Goal: Communication & Community: Answer question/provide support

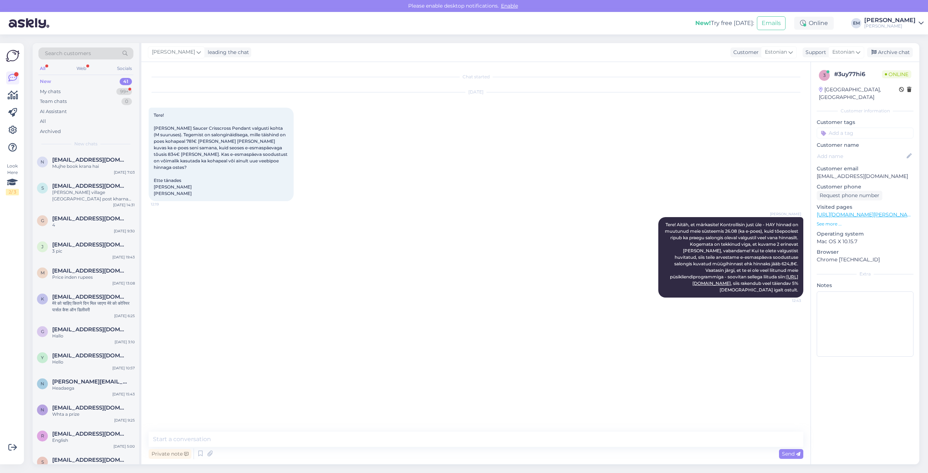
drag, startPoint x: 836, startPoint y: 392, endPoint x: 853, endPoint y: 444, distance: 55.0
click at [853, 444] on div "3 # 3uy77hi6 Online Estonia, Tallinn Customer information Customer tags Custome…" at bounding box center [864, 263] width 109 height 402
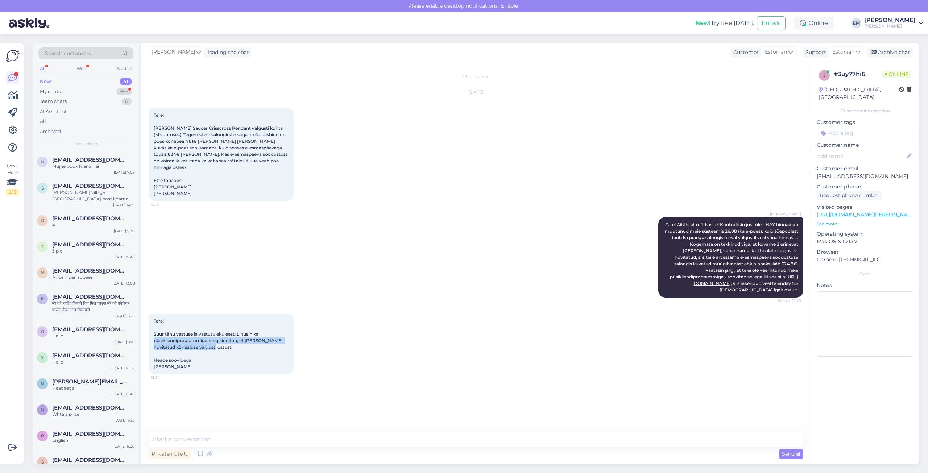
drag, startPoint x: 284, startPoint y: 319, endPoint x: 275, endPoint y: 335, distance: 18.8
click at [275, 335] on div "Tere! Suur tänu vastuse ja vastutuleku eest! Liitusin ka püsikliendiprogrammiga…" at bounding box center [221, 344] width 145 height 61
click at [267, 336] on div "Tere! Suur tänu vastuse ja vastutuleku eest! Liitusin ka püsikliendiprogrammiga…" at bounding box center [221, 344] width 145 height 61
click at [246, 438] on textarea at bounding box center [476, 439] width 655 height 15
type textarea "Saadame teile peatselt arve :)"
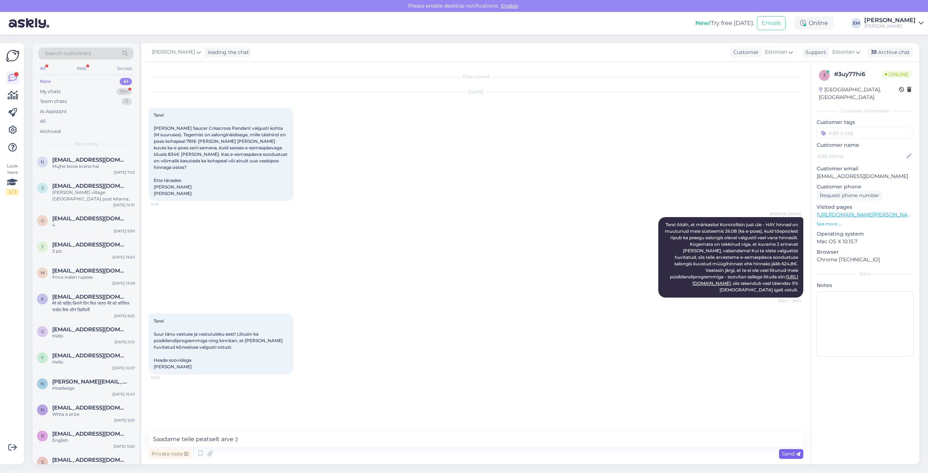
click at [796, 457] on div "Send" at bounding box center [791, 454] width 24 height 10
click at [704, 175] on div "Sep 8 2025 Tere! Uurin Nelson Saucer Crisscross Pendant valgusti kohta (M suuru…" at bounding box center [476, 146] width 655 height 125
drag, startPoint x: 94, startPoint y: 92, endPoint x: 118, endPoint y: 94, distance: 24.4
click at [94, 92] on div "My chats 99+" at bounding box center [85, 92] width 95 height 10
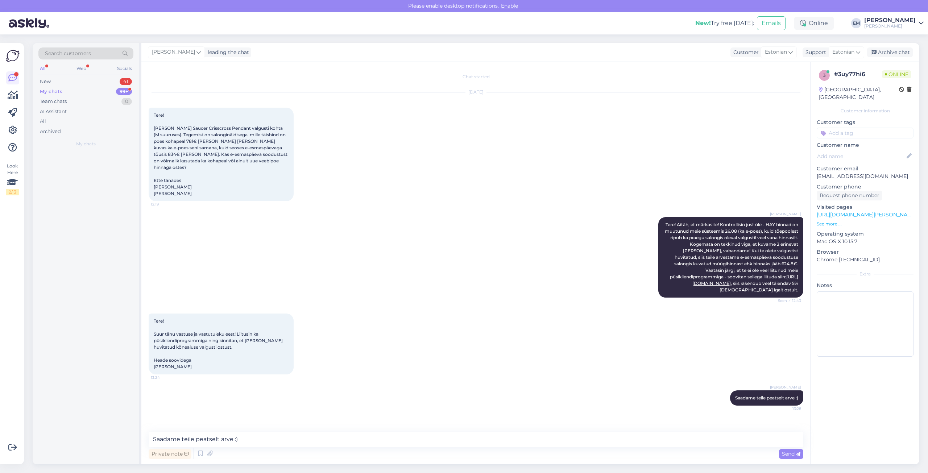
click at [55, 76] on div "Search customers All Web Socials New 41 My chats 99+ Team chats 0 AI Assistant …" at bounding box center [86, 97] width 107 height 108
click at [53, 80] on div "New 41" at bounding box center [85, 81] width 95 height 10
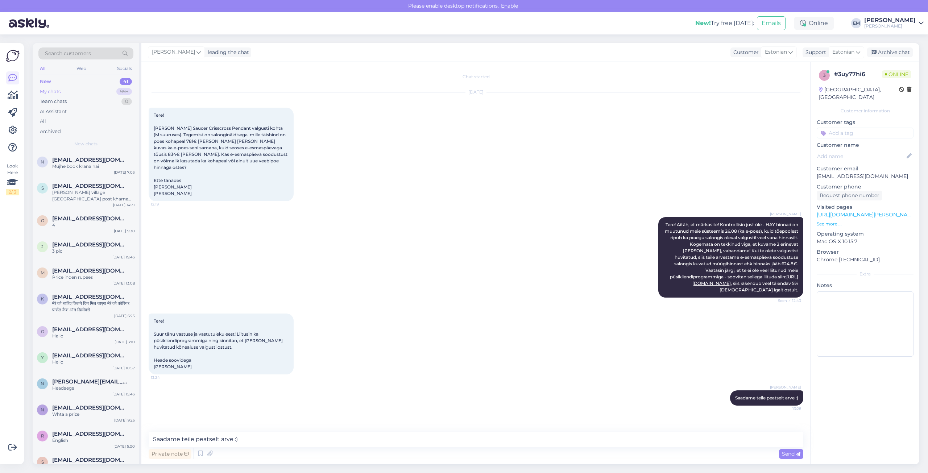
click at [67, 95] on div "My chats 99+" at bounding box center [85, 92] width 95 height 10
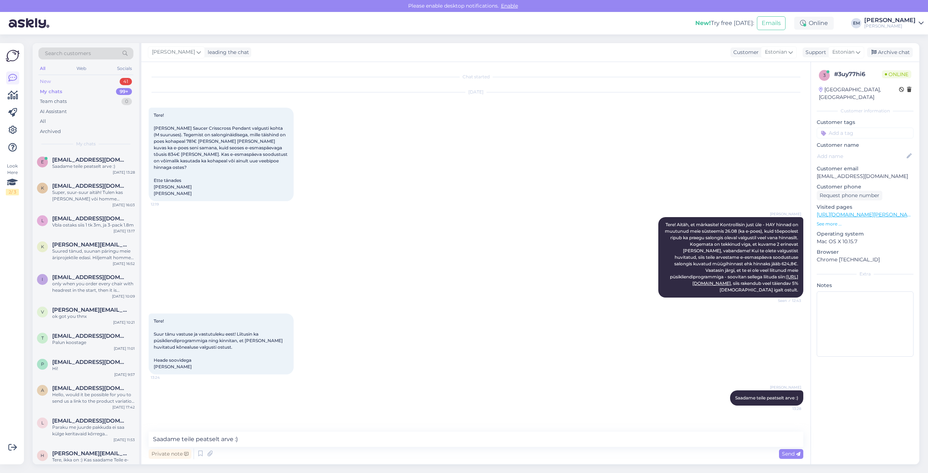
click at [79, 82] on div "New 41" at bounding box center [85, 81] width 95 height 10
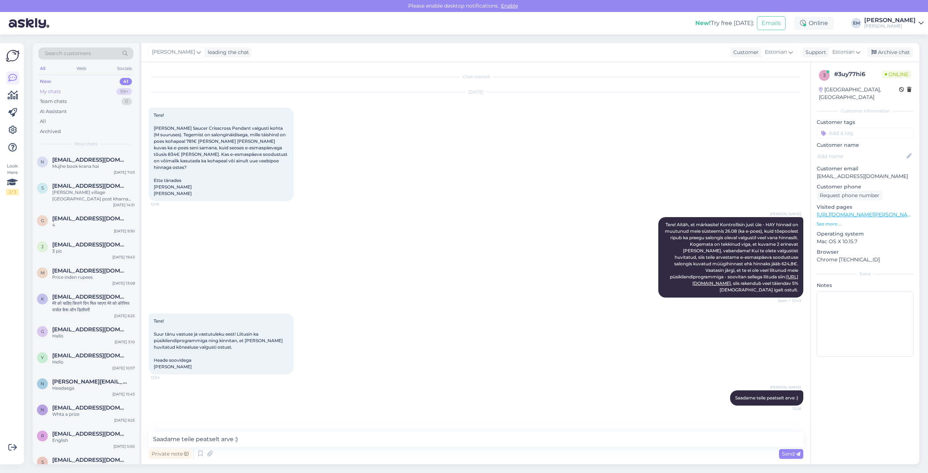
click at [68, 95] on div "My chats 99+" at bounding box center [85, 92] width 95 height 10
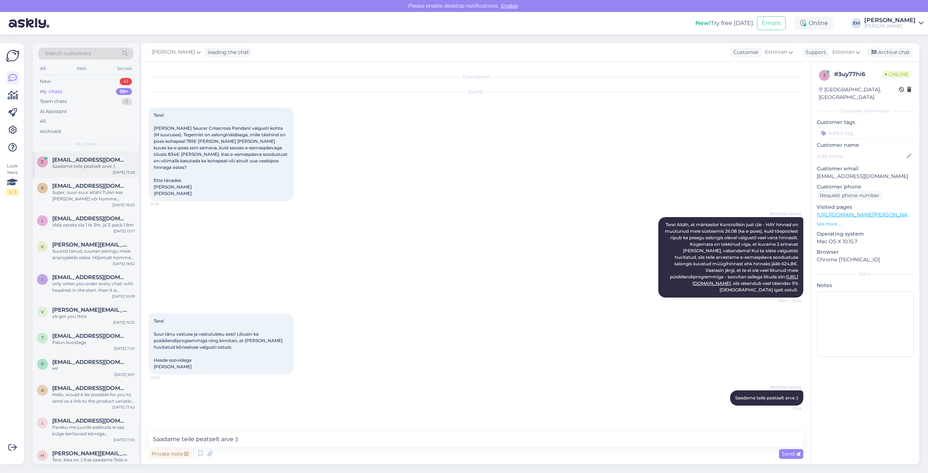
drag, startPoint x: 55, startPoint y: 169, endPoint x: 62, endPoint y: 169, distance: 6.5
click at [55, 169] on div "Saadame teile peatselt arve :)" at bounding box center [93, 166] width 83 height 7
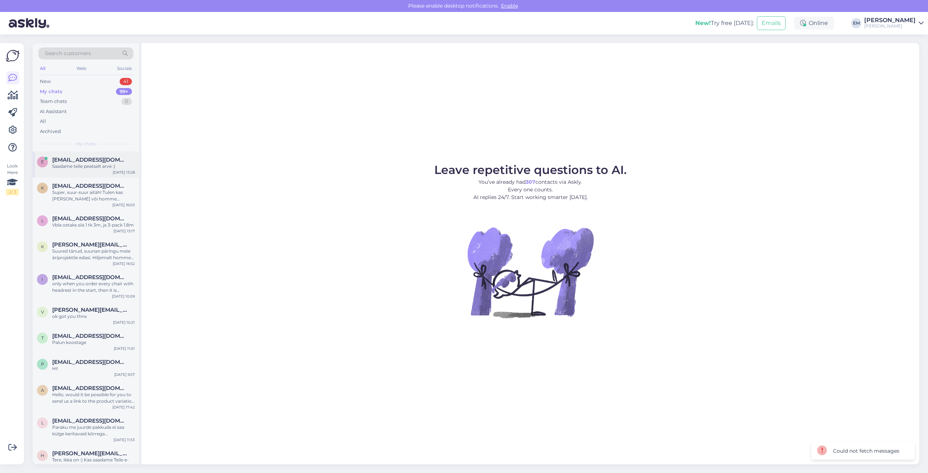
click at [93, 169] on div "Saadame teile peatselt arve :)" at bounding box center [93, 166] width 83 height 7
click at [57, 169] on div "Saadame teile peatselt arve :)" at bounding box center [93, 166] width 83 height 7
click at [87, 78] on div "New 41" at bounding box center [85, 81] width 95 height 10
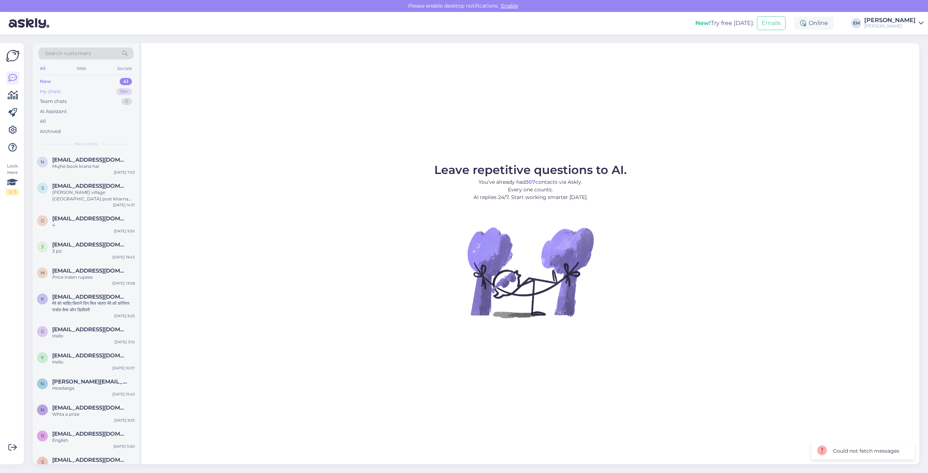
click at [79, 90] on div "My chats 99+" at bounding box center [85, 92] width 95 height 10
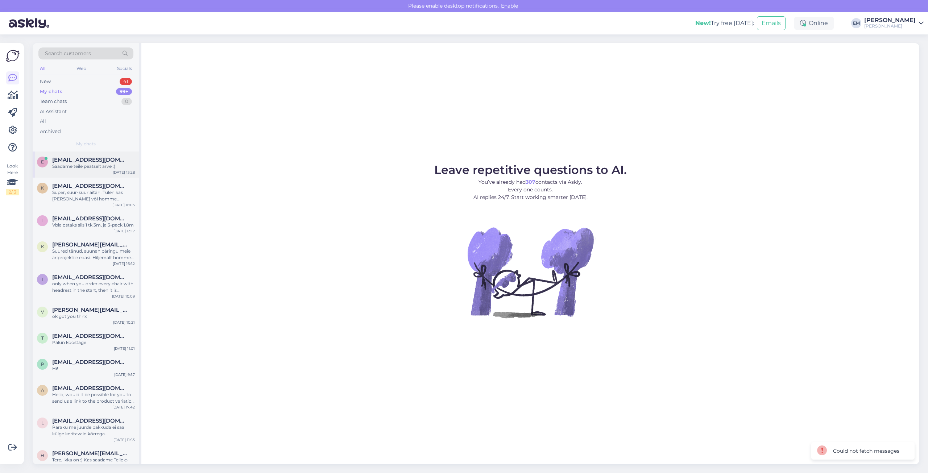
click at [64, 170] on div "e engeli.salus@gmail.com Saadame teile peatselt arve :) Sep 8 13:28" at bounding box center [86, 165] width 107 height 26
click at [784, 44] on div "Leave repetitive questions to AI. You’ve already had 307 contacts via Askly. Ev…" at bounding box center [530, 253] width 778 height 421
